Goal: Task Accomplishment & Management: Use online tool/utility

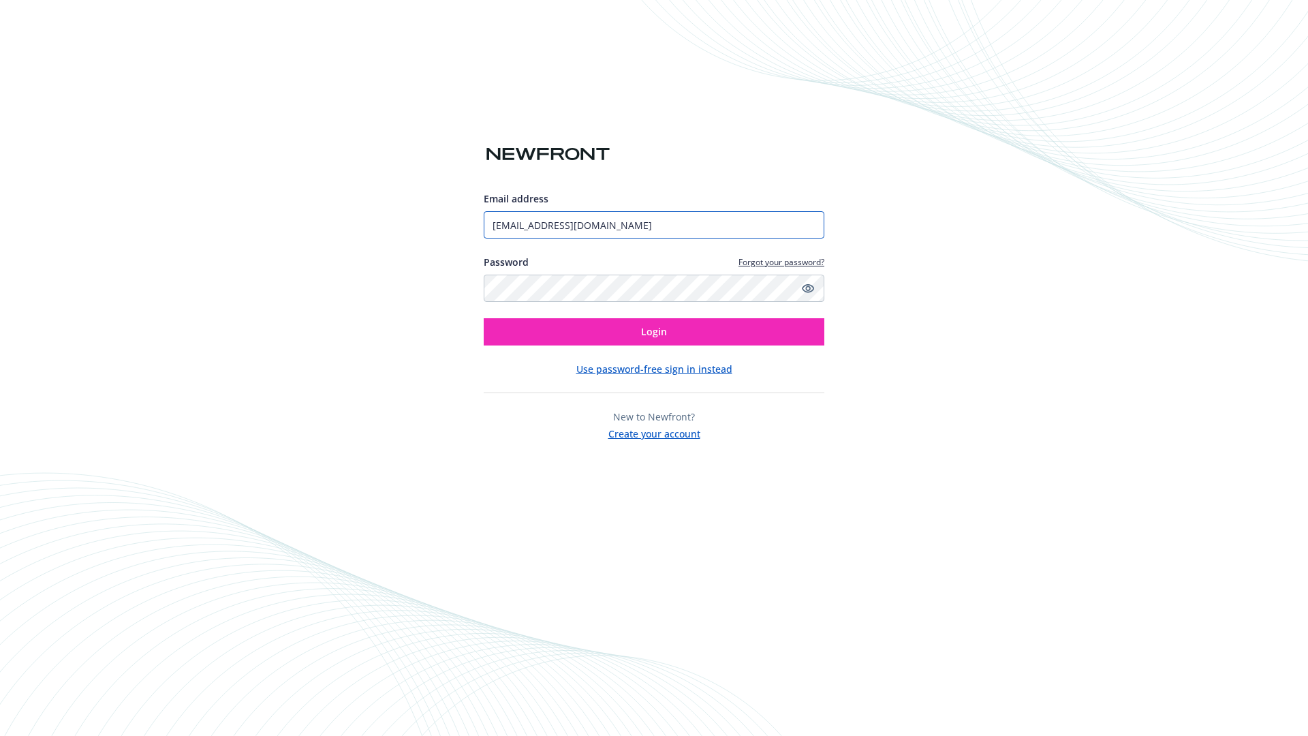
type input "[EMAIL_ADDRESS][DOMAIN_NAME]"
click at [654, 332] on span "Login" at bounding box center [654, 331] width 26 height 13
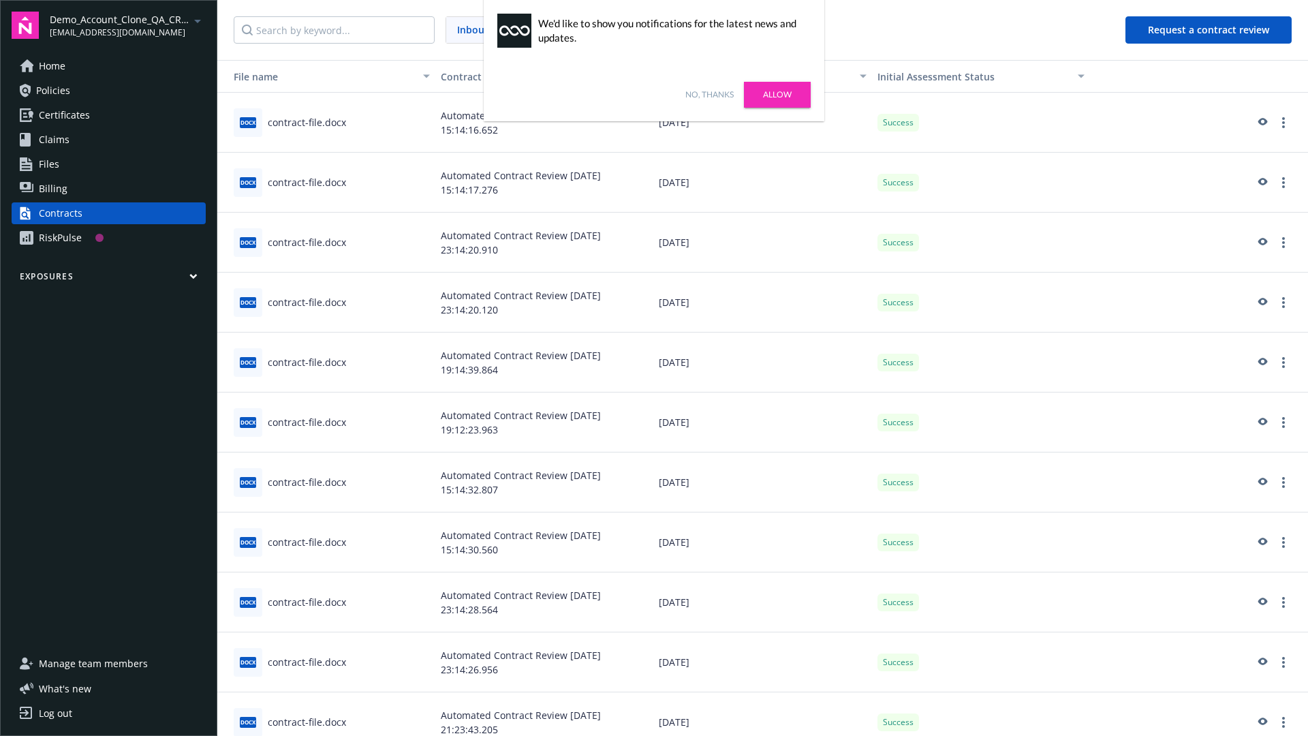
click at [709, 95] on link "No, thanks" at bounding box center [709, 95] width 48 height 12
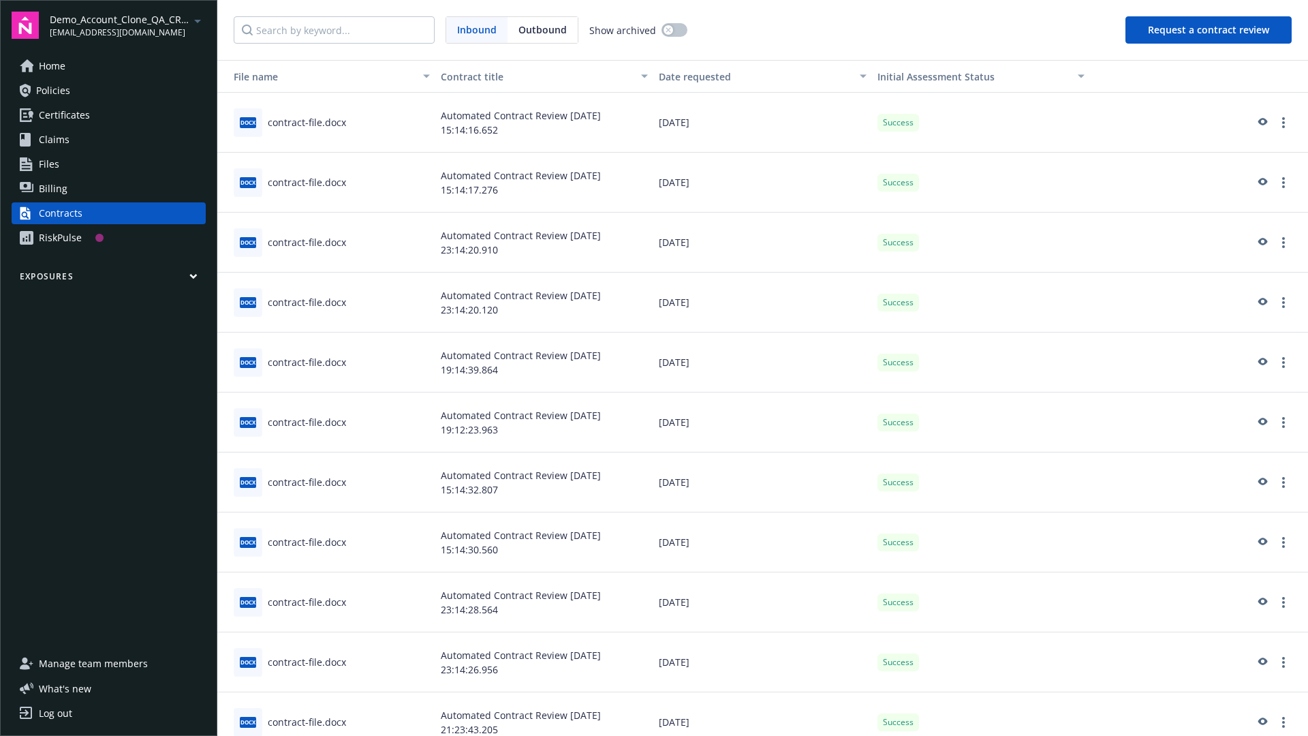
click at [1209, 30] on button "Request a contract review" at bounding box center [1208, 29] width 166 height 27
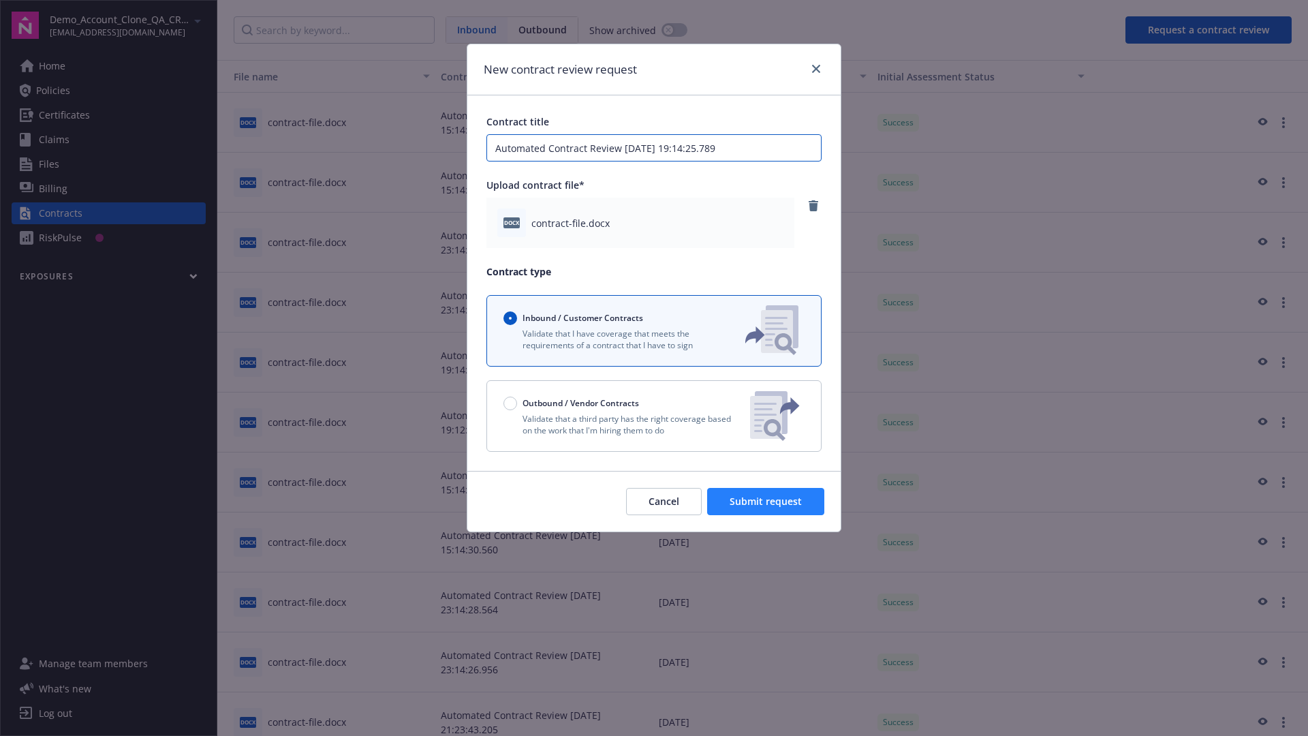
type input "Automated Contract Review [DATE] 19:14:25.789"
click at [766, 501] on span "Submit request" at bounding box center [766, 501] width 72 height 13
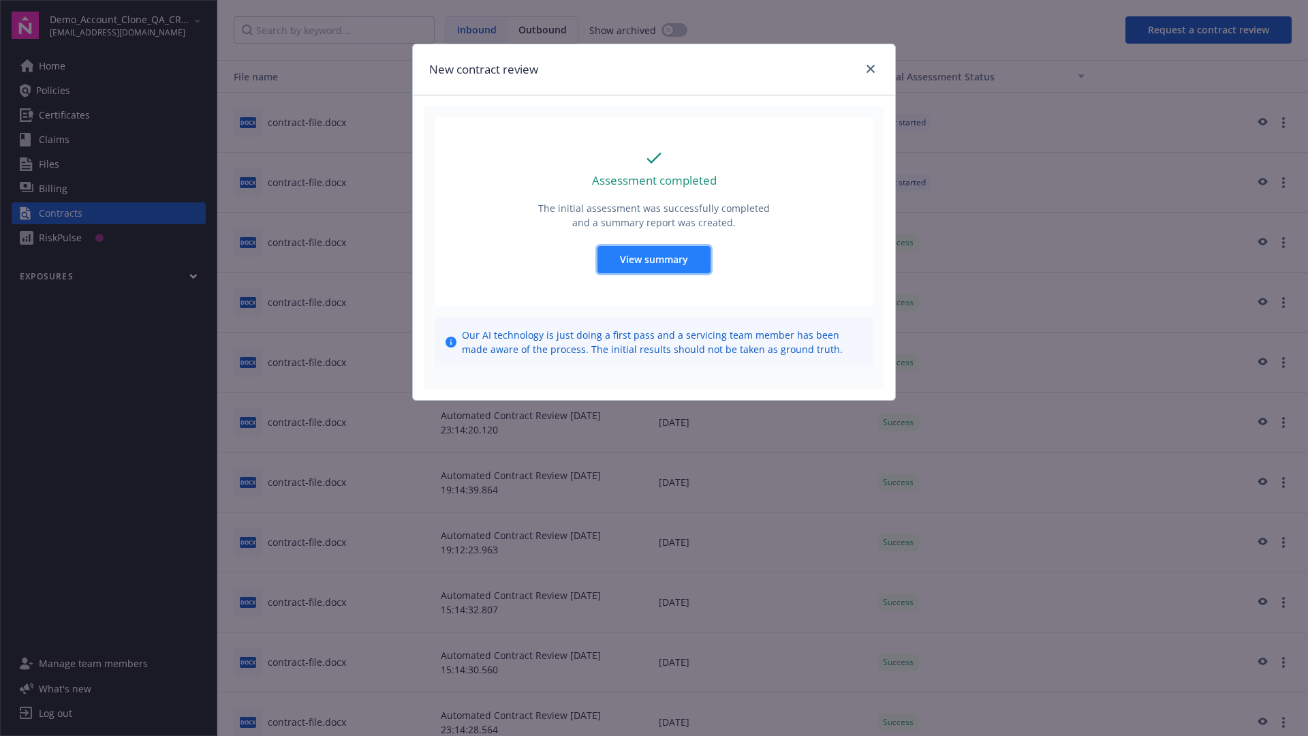
click at [653, 259] on span "View summary" at bounding box center [654, 259] width 68 height 13
